Goal: Find specific page/section: Find specific page/section

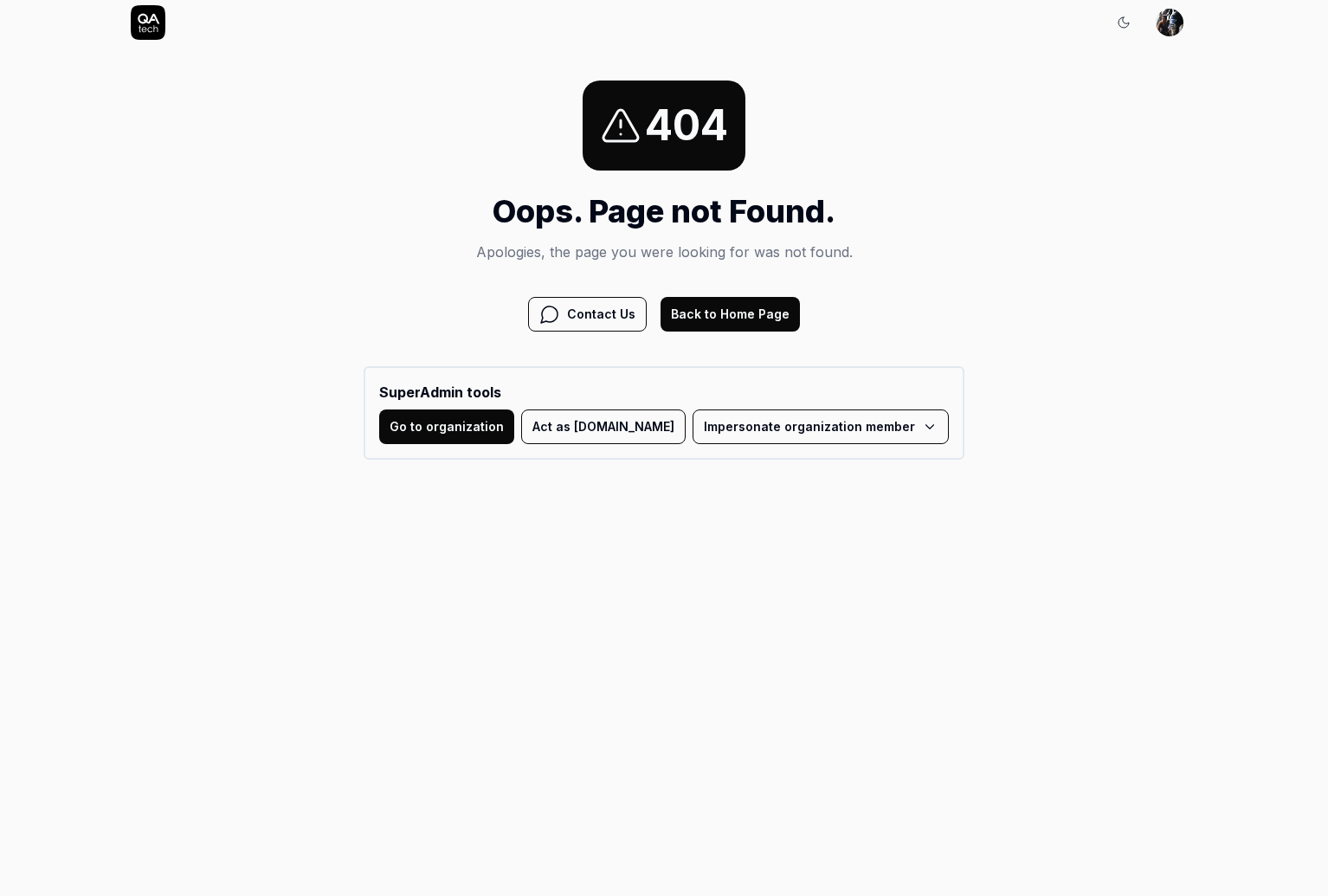
click at [735, 318] on button "Back to Home Page" at bounding box center [730, 313] width 140 height 34
click at [615, 436] on button "Act as [DOMAIN_NAME]" at bounding box center [604, 426] width 165 height 34
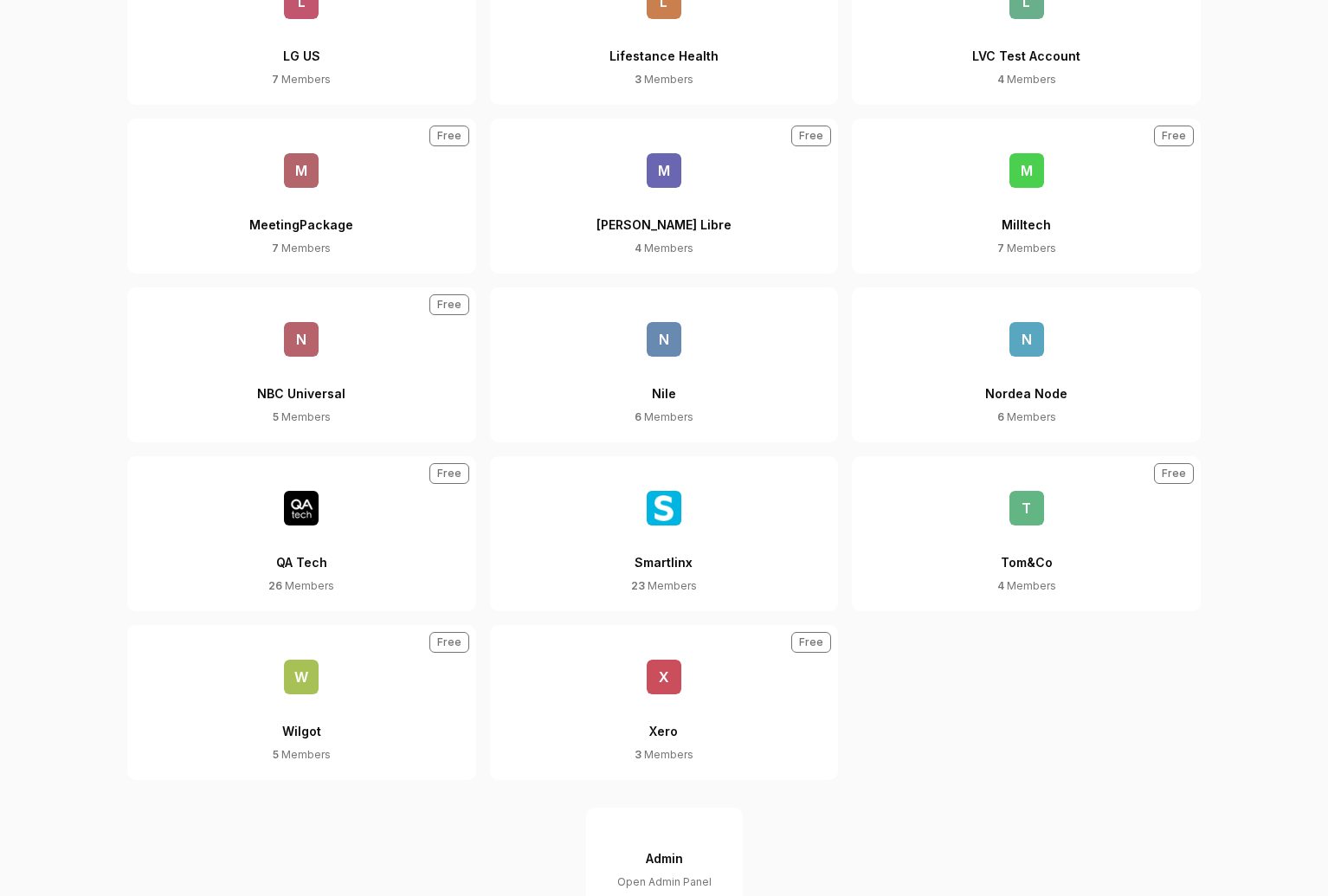
scroll to position [1033, 0]
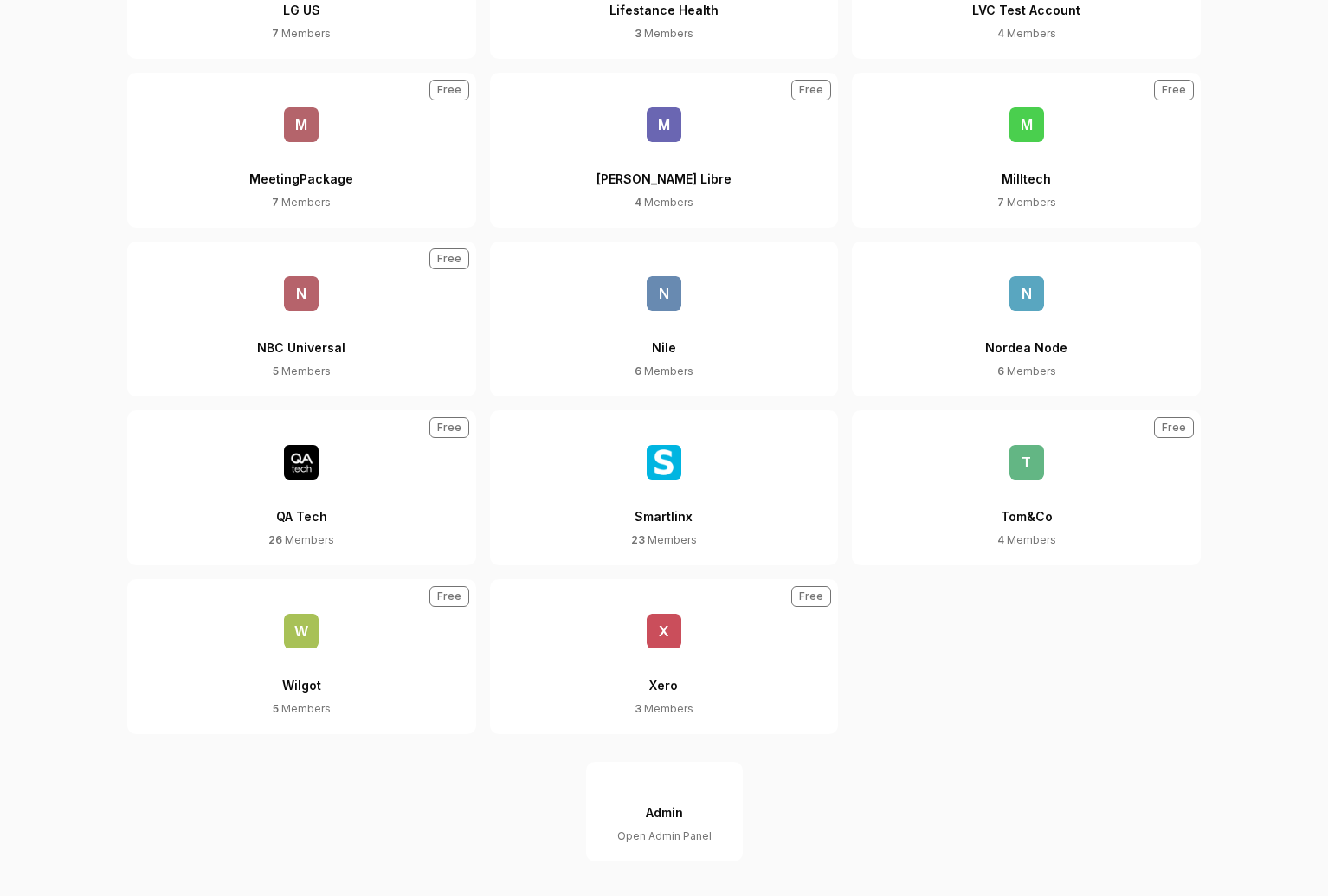
click at [632, 812] on button "Admin Open Admin Panel" at bounding box center [664, 812] width 156 height 100
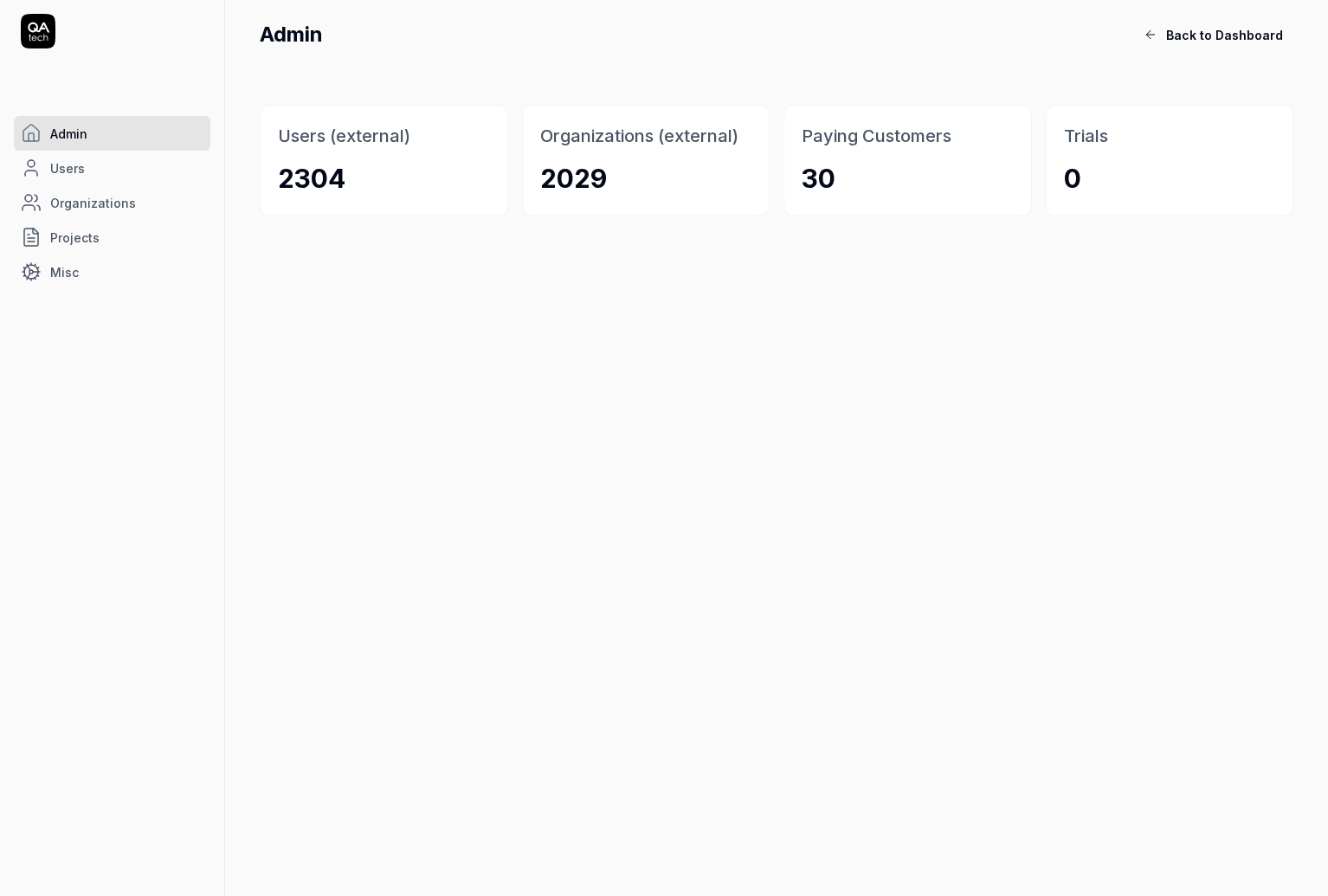
click at [1239, 35] on span "Back to Dashboard" at bounding box center [1224, 35] width 117 height 18
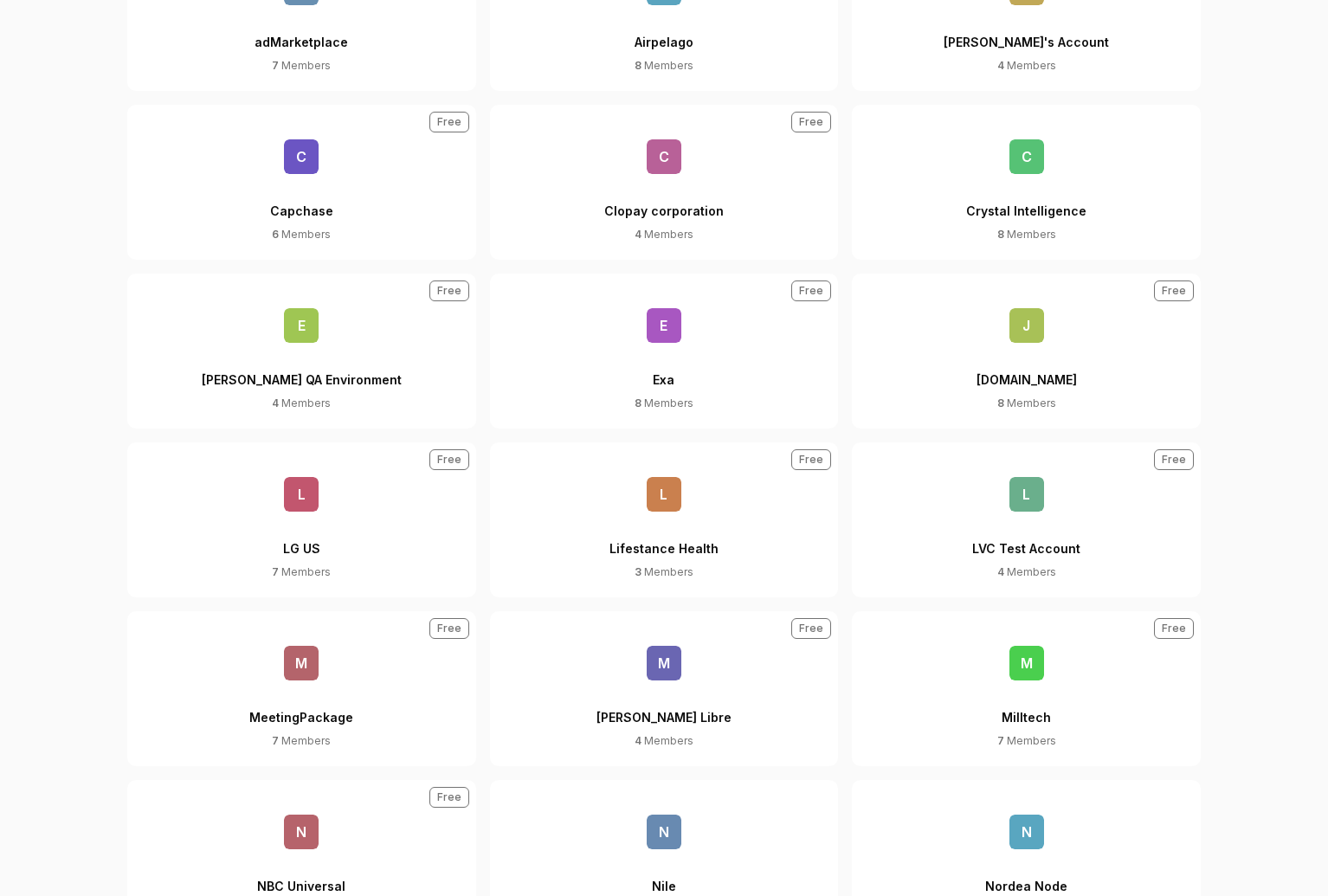
scroll to position [758, 0]
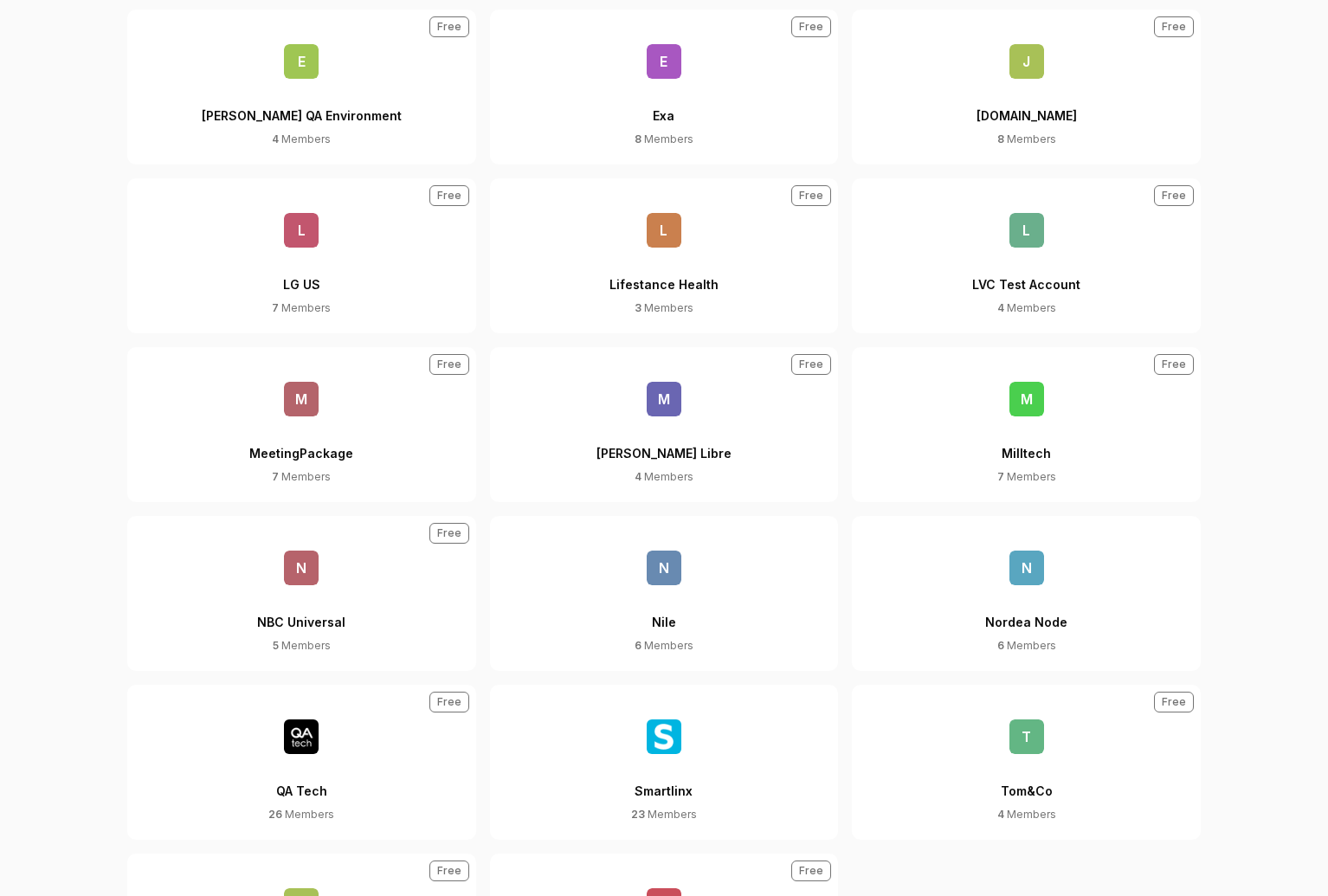
click at [310, 743] on img at bounding box center [301, 736] width 34 height 34
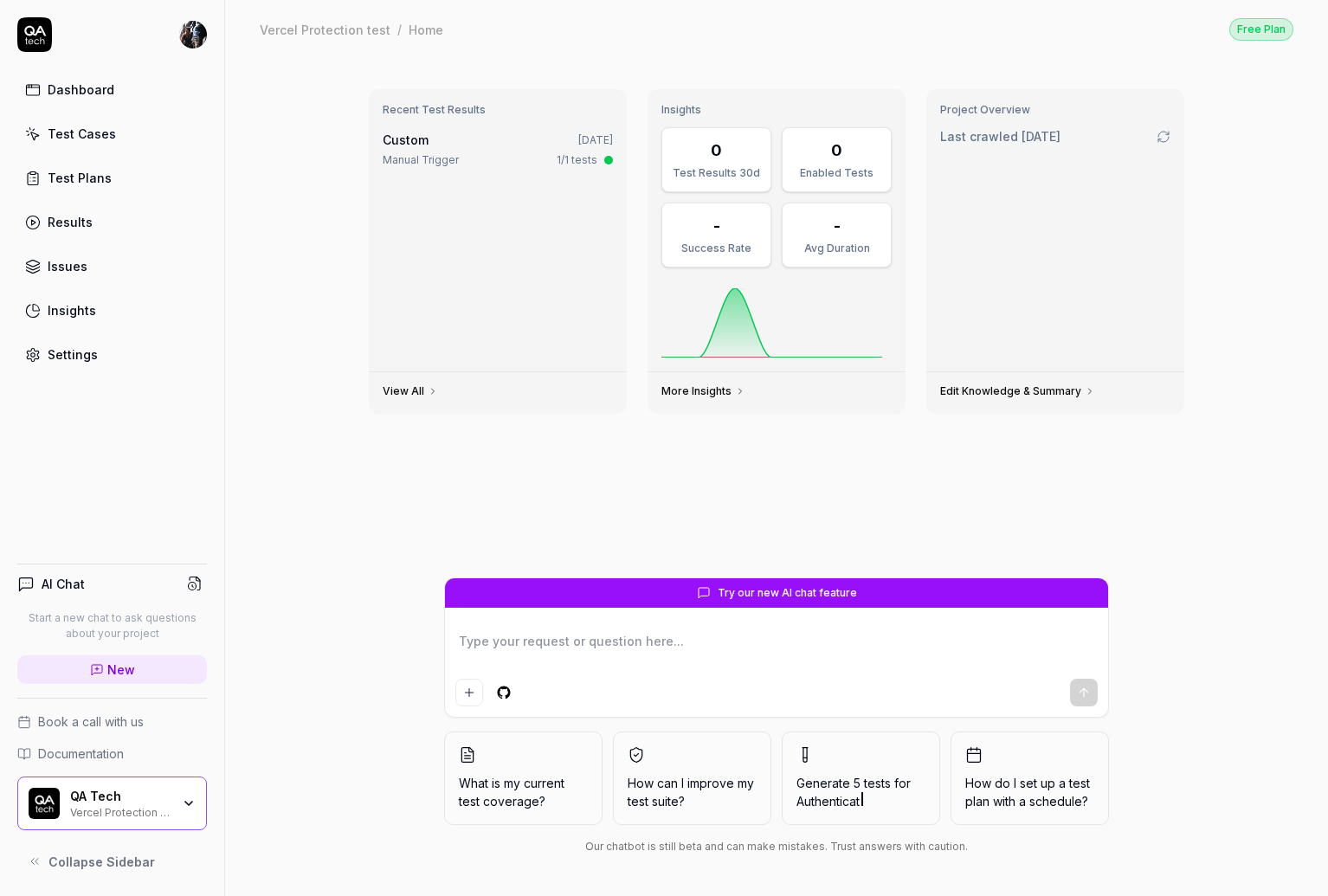
click at [190, 821] on div "QA Tech Vercel Protection test" at bounding box center [112, 804] width 190 height 54
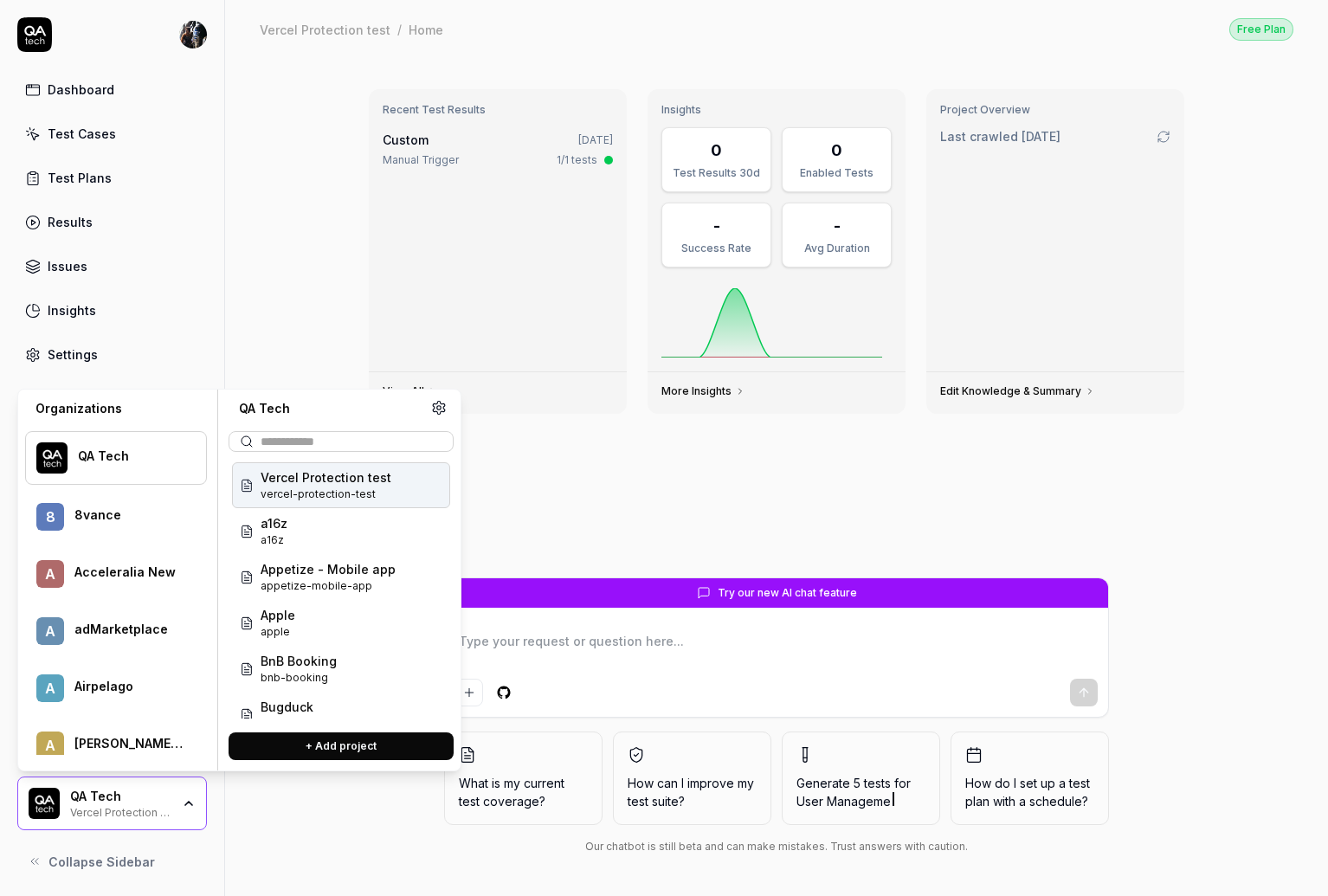
scroll to position [1403, 0]
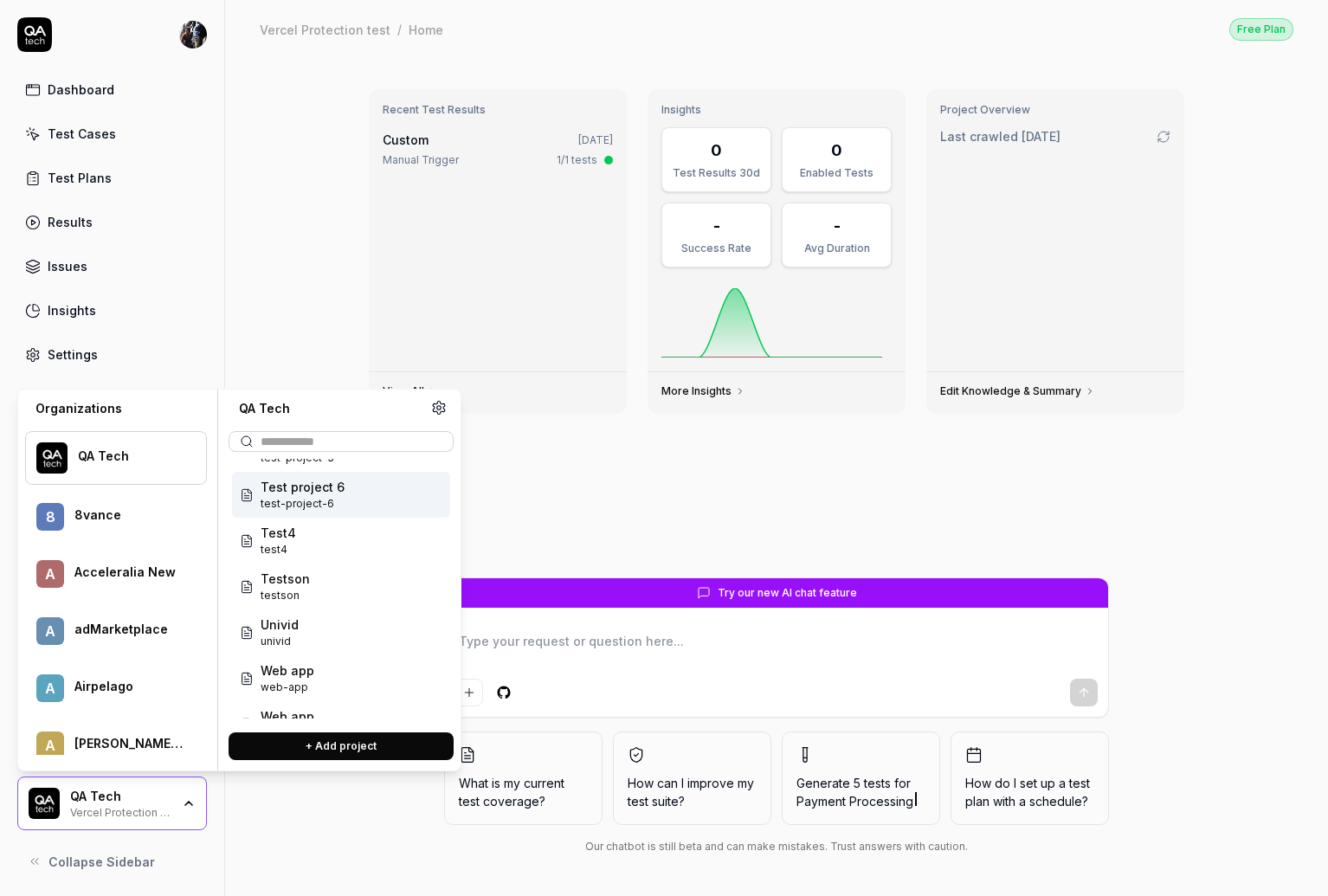
click at [270, 334] on div "Recent Test Results Custom [DATE] Manual Trigger 1/1 tests View All Insights 0 …" at bounding box center [776, 477] width 1103 height 838
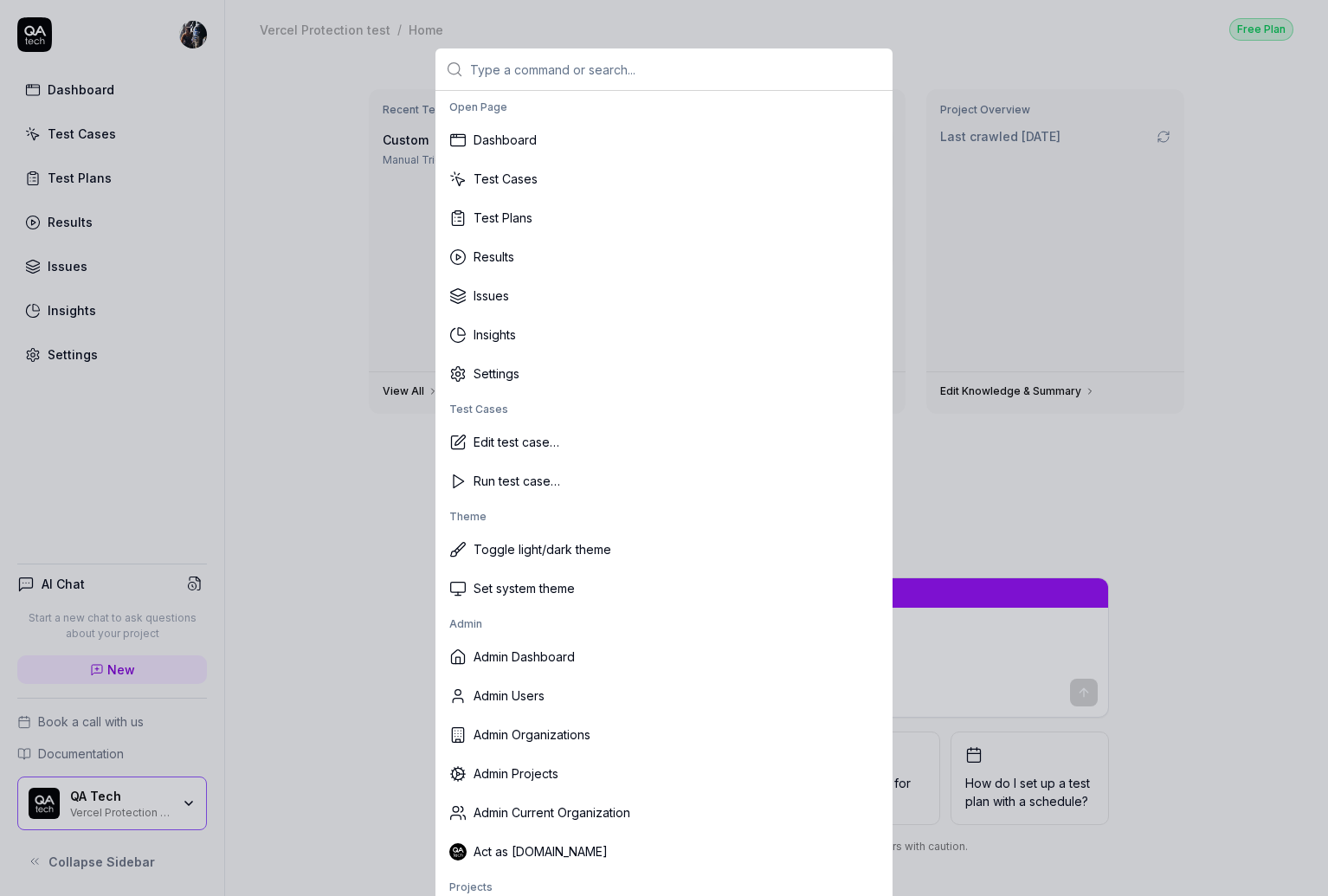
scroll to position [7, 0]
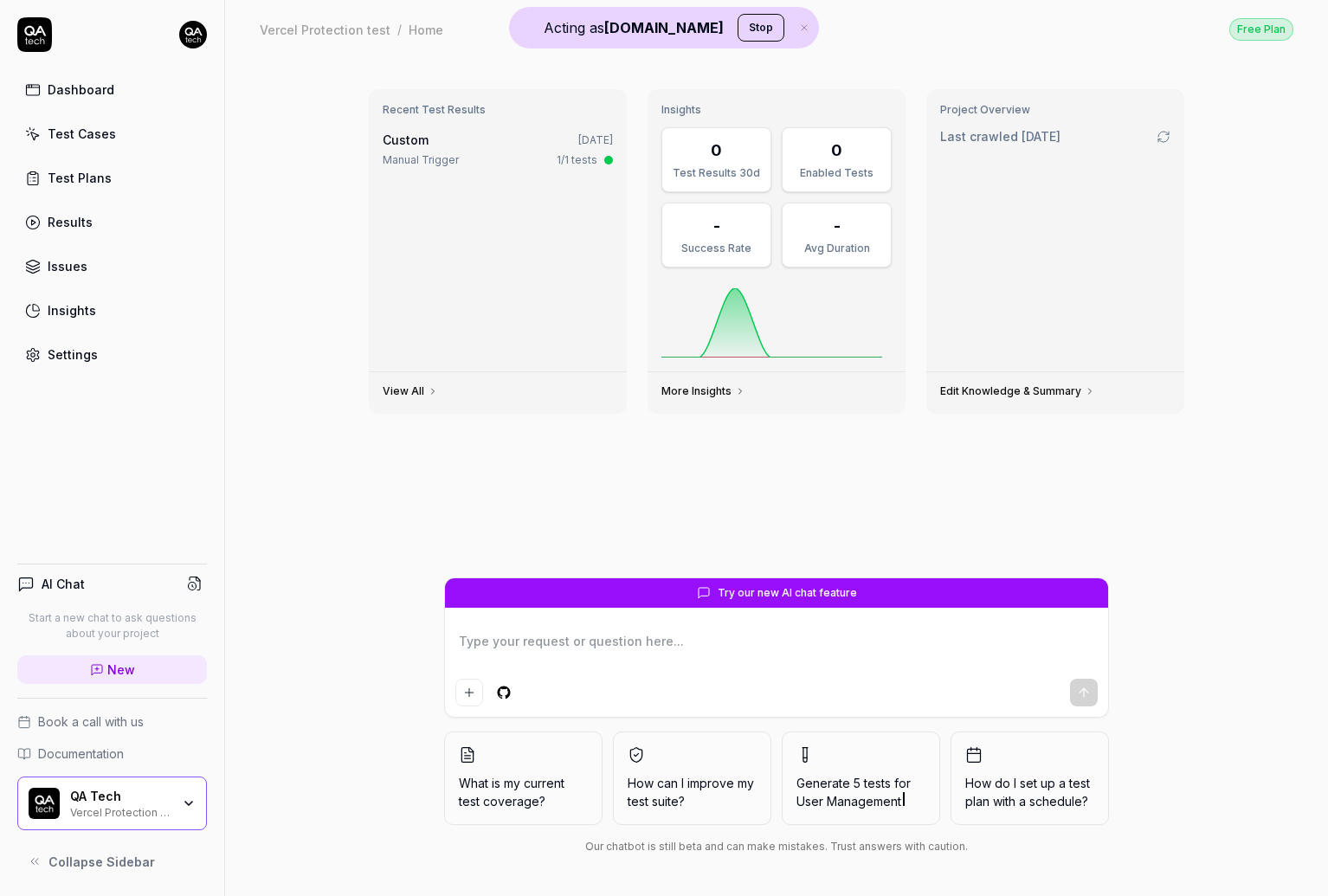
click at [796, 30] on icon "button" at bounding box center [804, 27] width 16 height 10
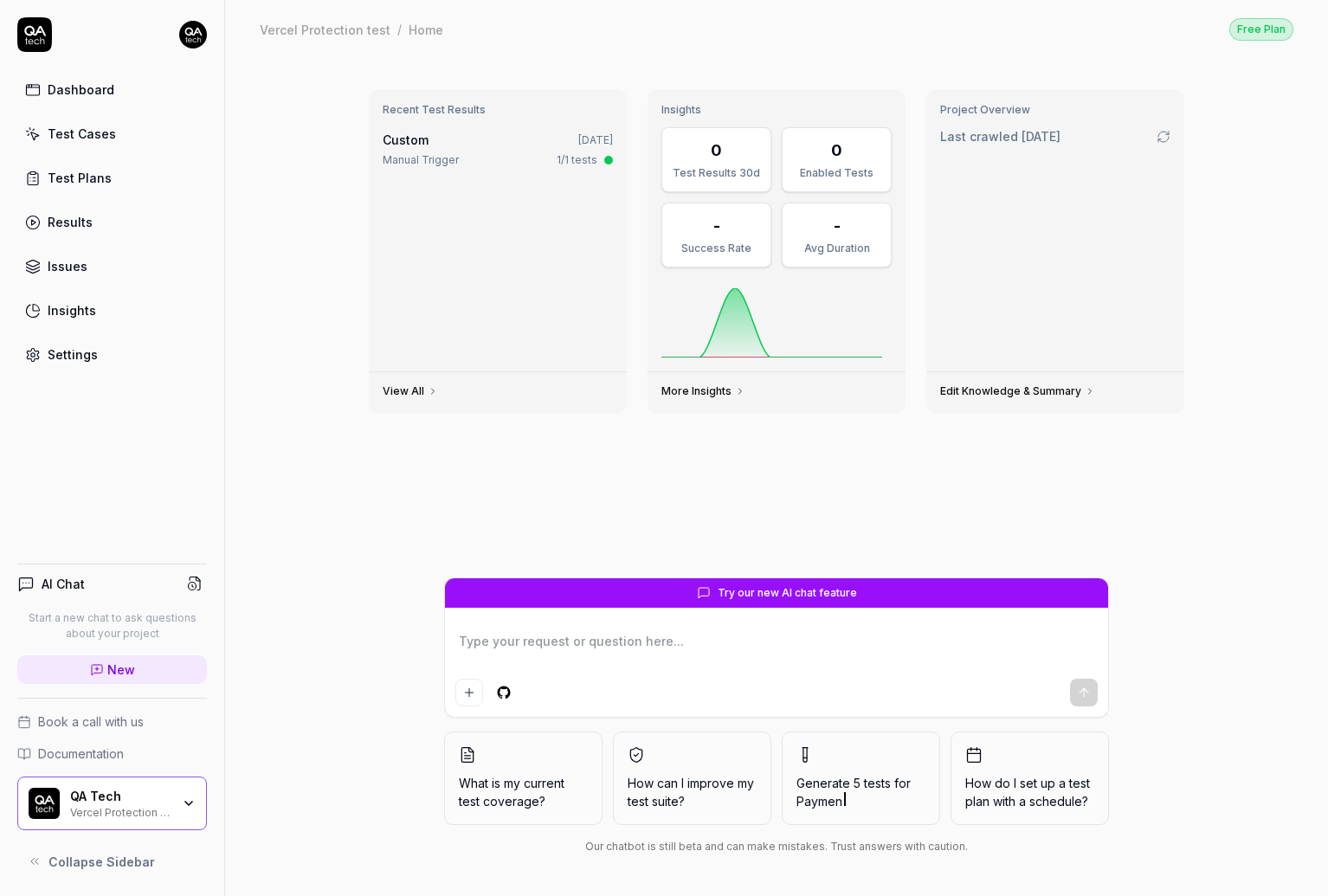
click at [196, 791] on div "QA Tech Vercel Protection test" at bounding box center [112, 804] width 190 height 54
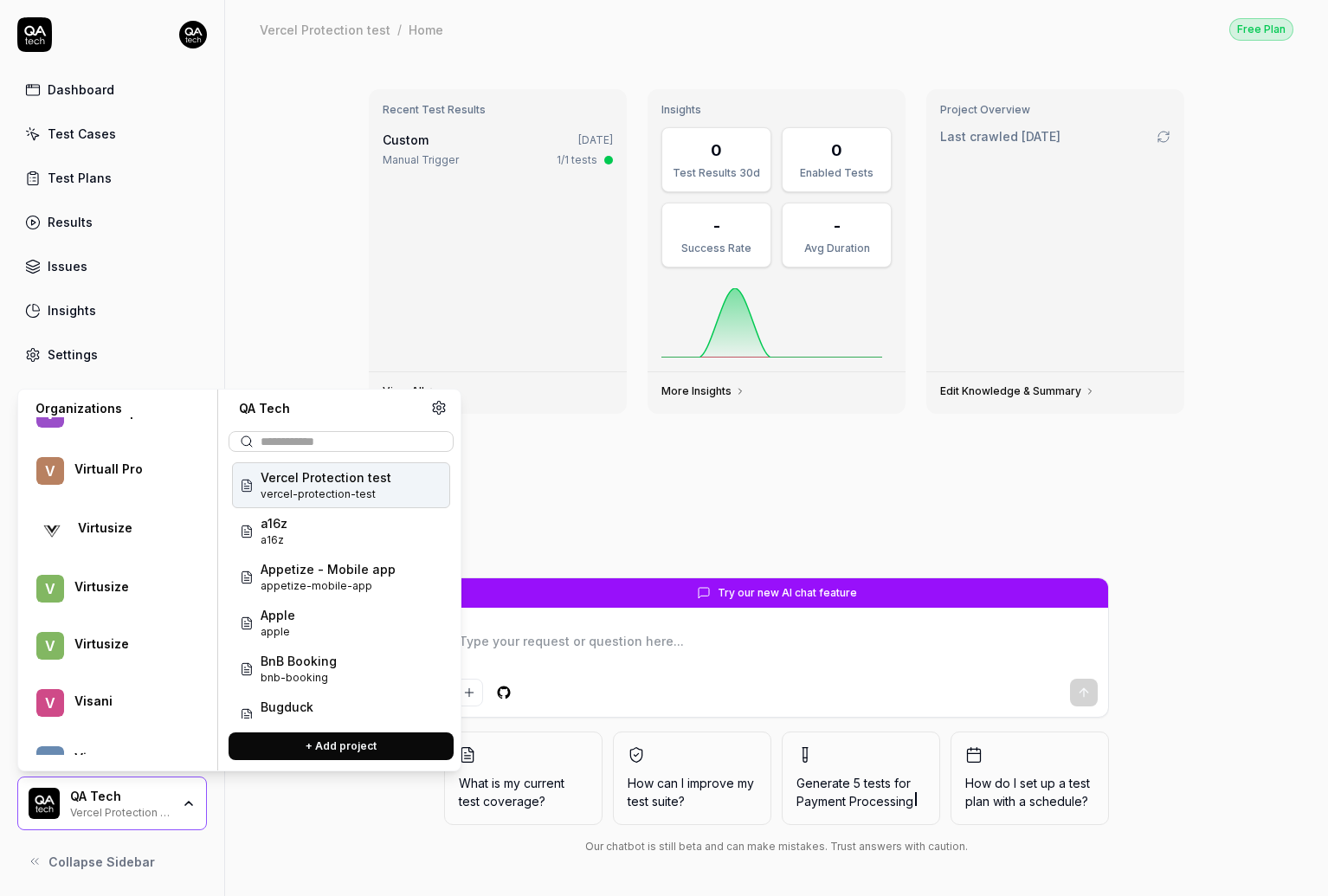
scroll to position [105118, 0]
click at [128, 537] on div at bounding box center [130, 539] width 105 height 4
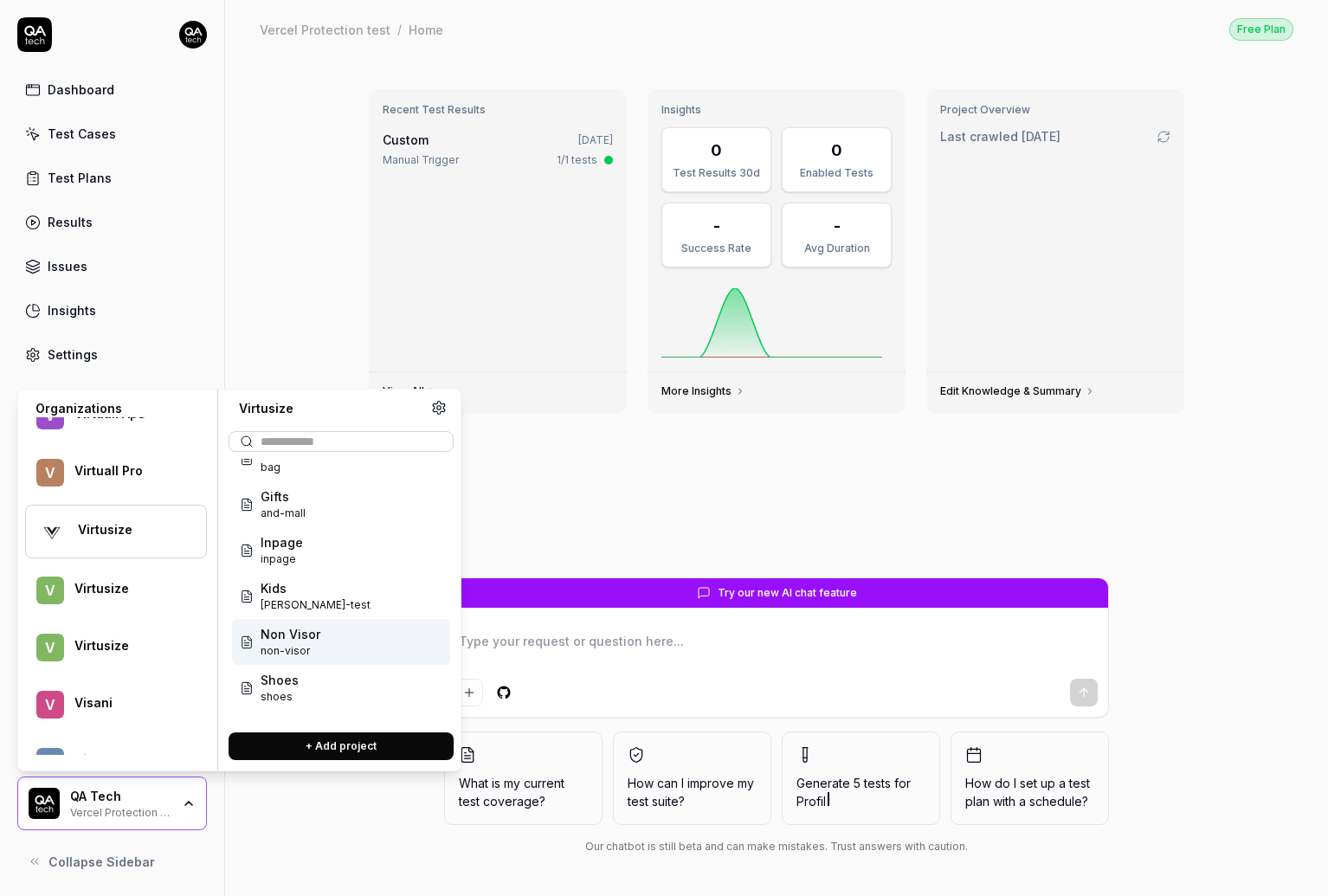
scroll to position [28, 0]
click at [318, 553] on div "Inpage inpage" at bounding box center [341, 549] width 218 height 46
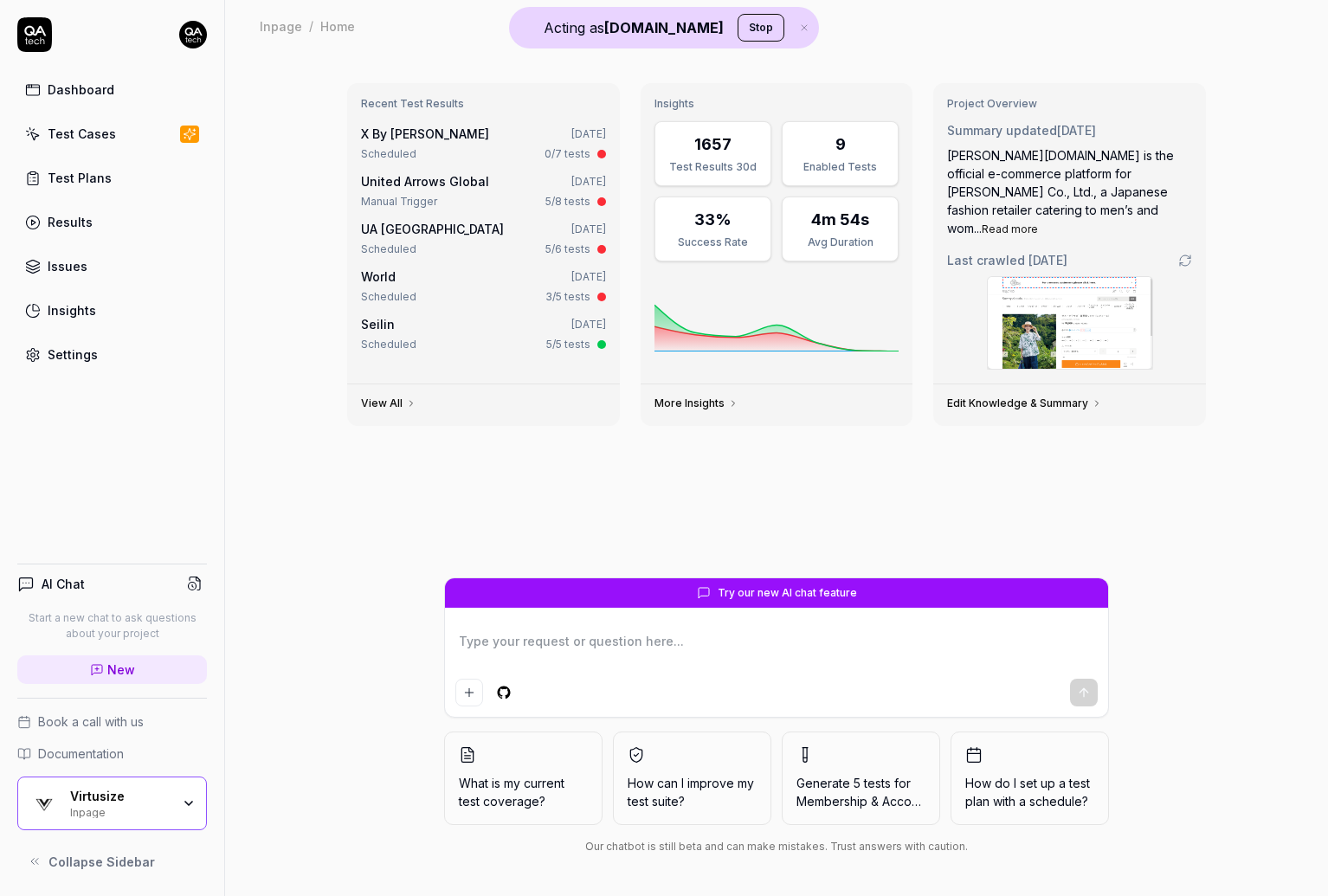
click at [387, 397] on link "View All" at bounding box center [388, 403] width 55 height 14
type textarea "*"
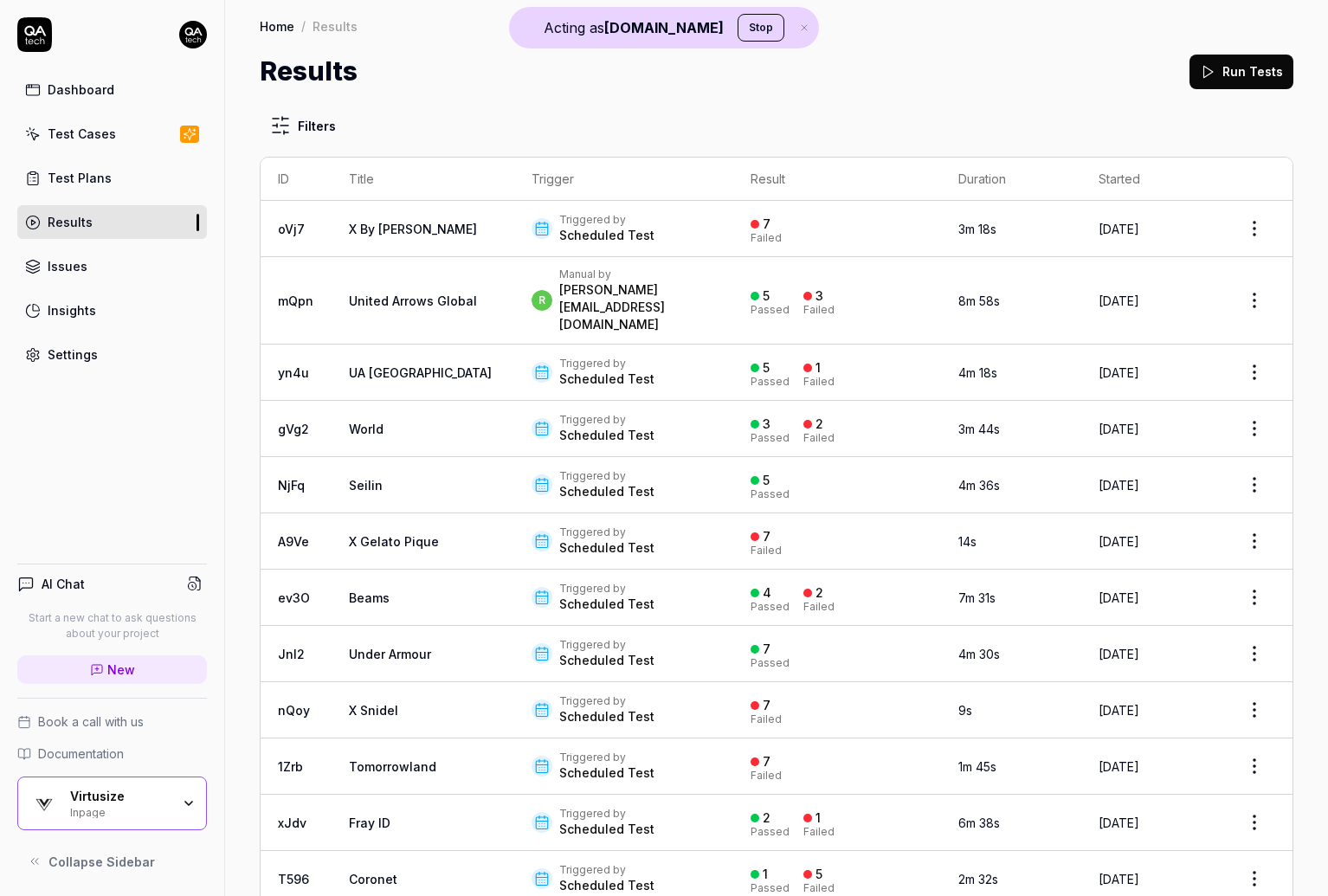
click at [97, 166] on link "Test Plans" at bounding box center [112, 178] width 190 height 34
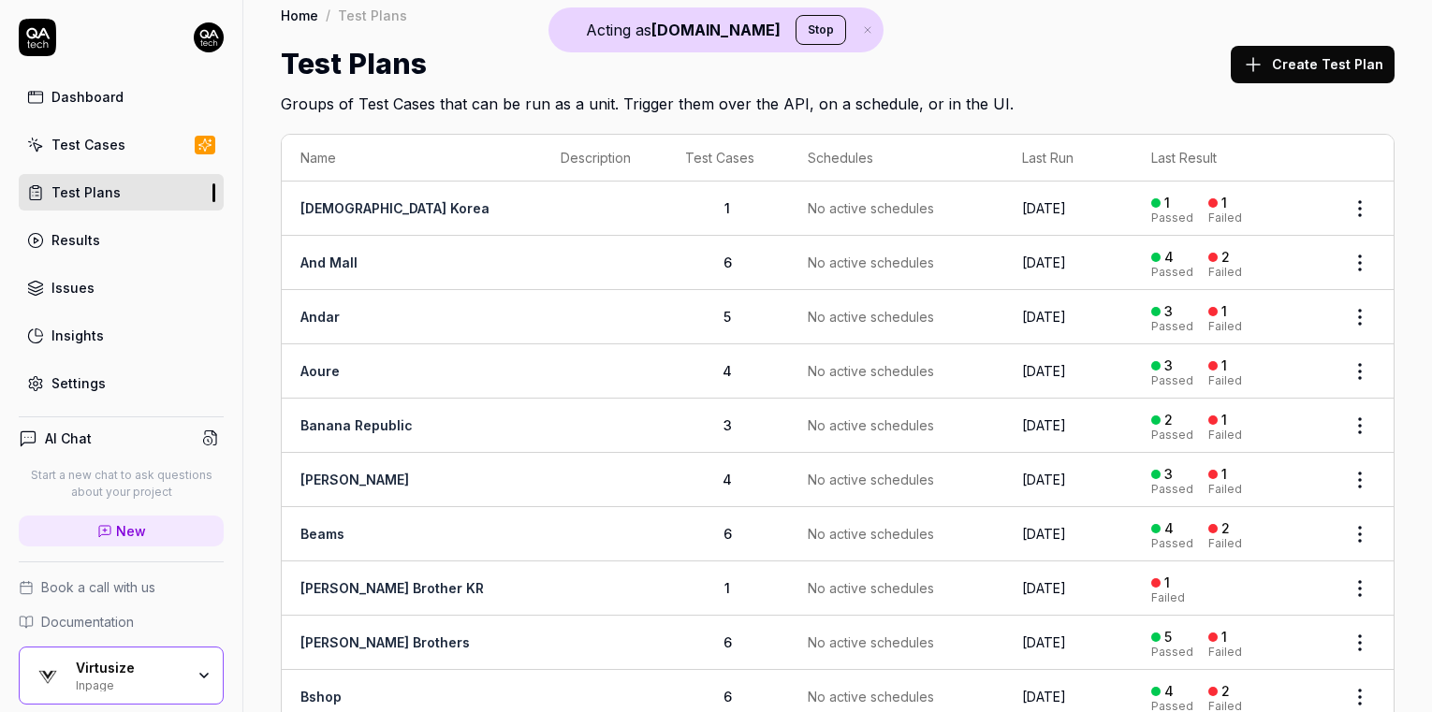
scroll to position [19, 0]
